Goal: Task Accomplishment & Management: Complete application form

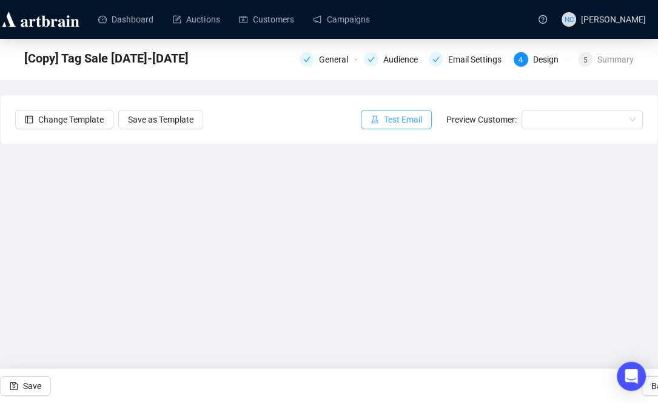
click at [376, 119] on icon "experiment" at bounding box center [375, 119] width 8 height 8
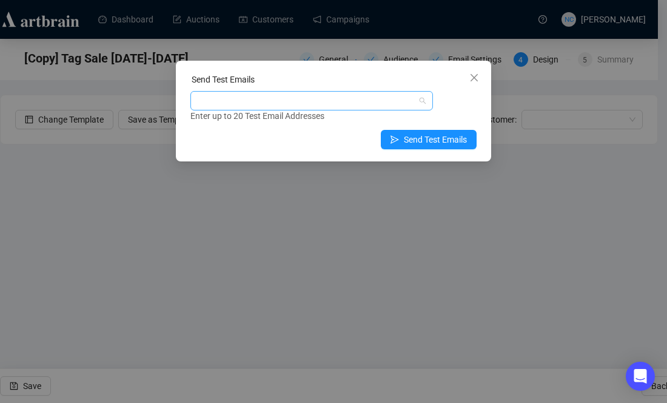
click at [281, 104] on div at bounding box center [305, 100] width 225 height 17
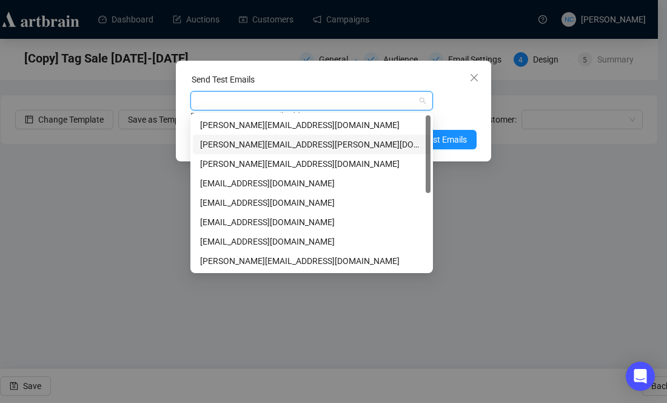
click at [245, 138] on div "[PERSON_NAME][EMAIL_ADDRESS][PERSON_NAME][DOMAIN_NAME]" at bounding box center [311, 144] width 223 height 13
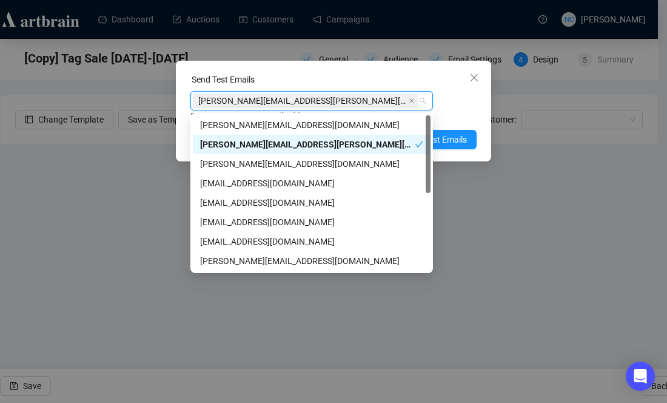
click at [245, 138] on div "[PERSON_NAME][EMAIL_ADDRESS][PERSON_NAME][DOMAIN_NAME]" at bounding box center [307, 144] width 215 height 13
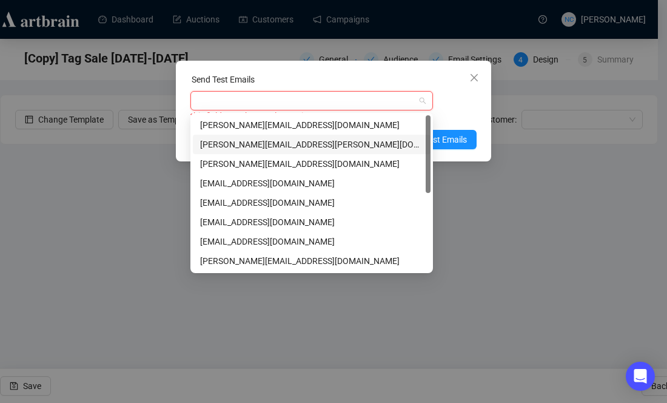
click at [335, 145] on div "[PERSON_NAME][EMAIL_ADDRESS][PERSON_NAME][DOMAIN_NAME]" at bounding box center [311, 144] width 223 height 13
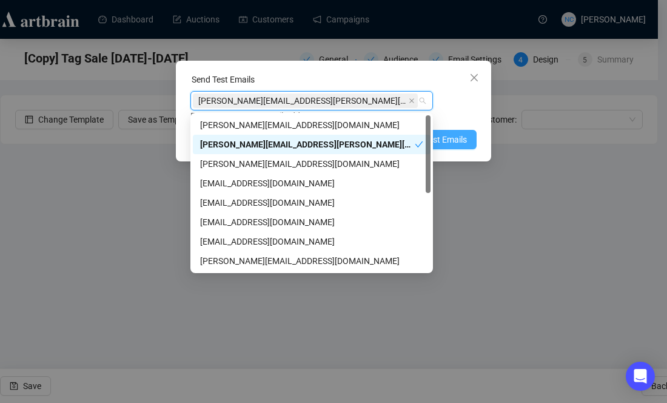
click at [444, 135] on span "Send Test Emails" at bounding box center [435, 139] width 63 height 13
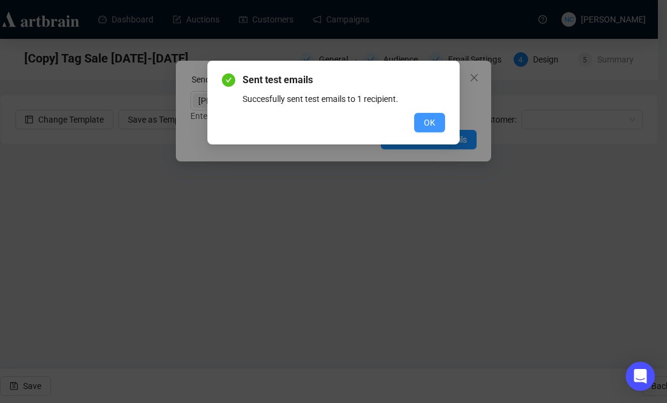
click at [419, 129] on button "OK" at bounding box center [429, 122] width 31 height 19
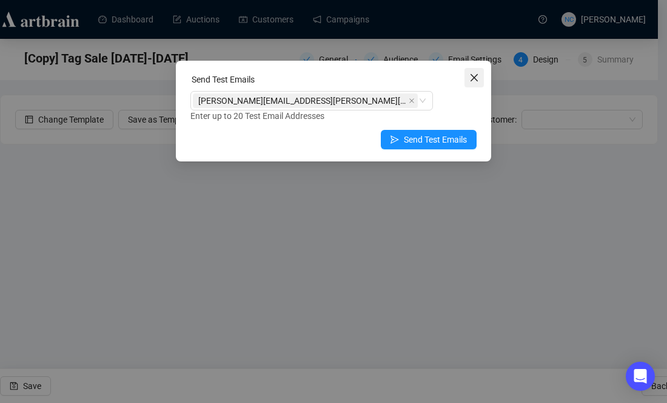
click at [475, 74] on icon "close" at bounding box center [475, 78] width 10 height 10
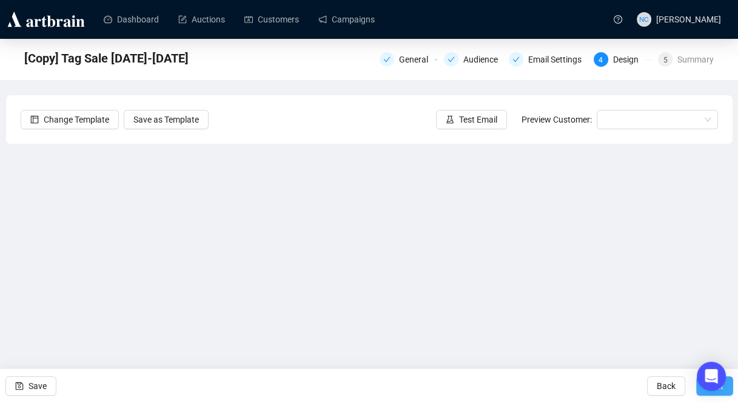
click at [667, 391] on span "Next" at bounding box center [715, 386] width 18 height 34
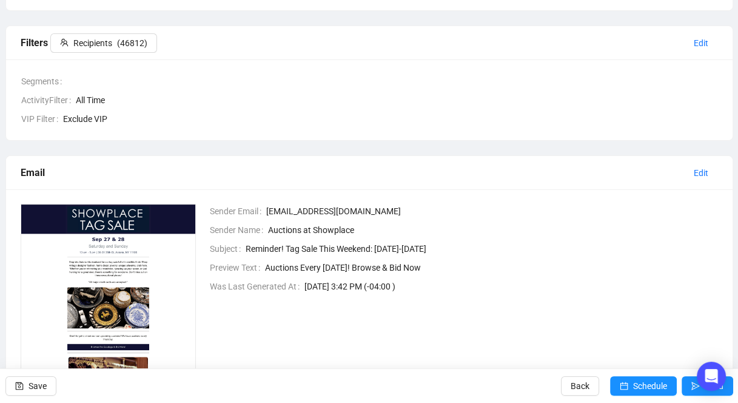
scroll to position [243, 0]
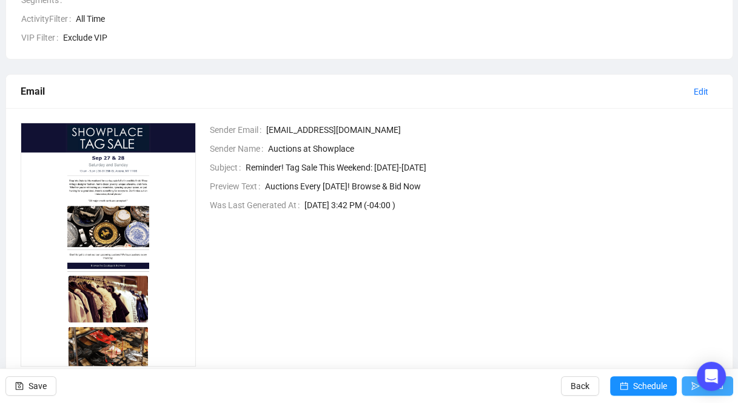
click at [667, 390] on button "Send" at bounding box center [708, 385] width 52 height 19
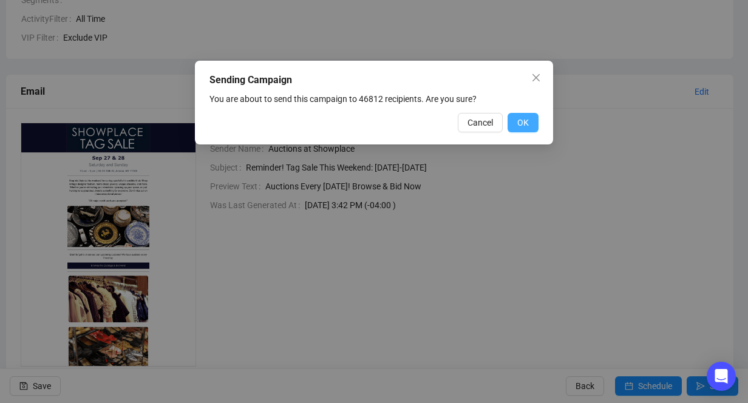
click at [527, 121] on span "OK" at bounding box center [523, 122] width 12 height 13
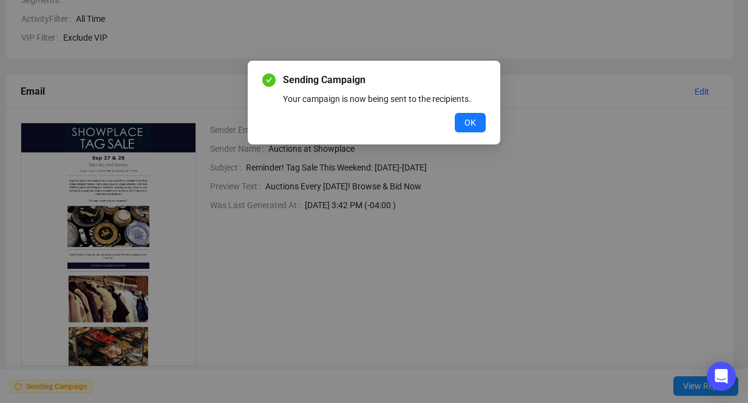
click at [454, 113] on button "OK" at bounding box center [469, 122] width 31 height 19
